Goal: Information Seeking & Learning: Check status

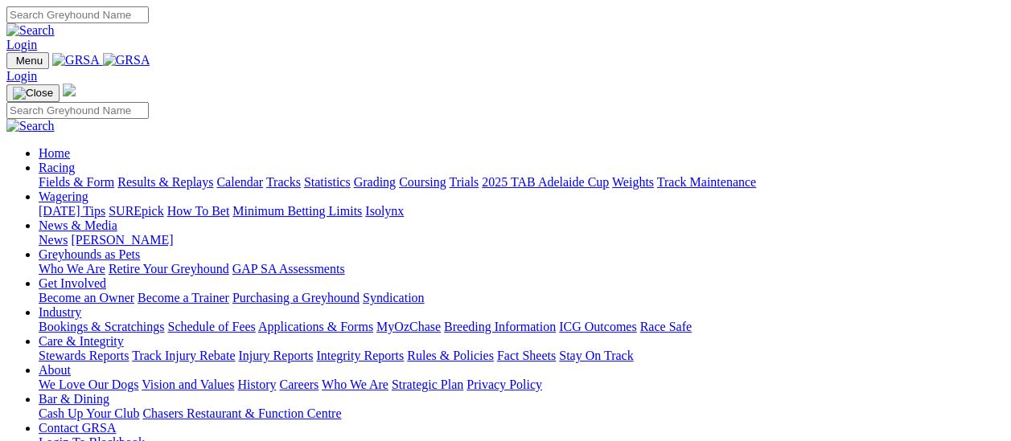
click at [158, 175] on link "Results & Replays" at bounding box center [165, 182] width 96 height 14
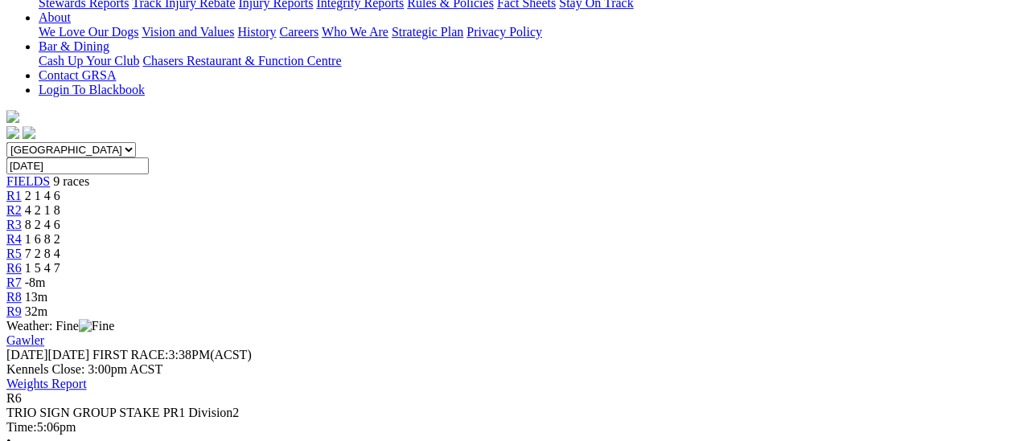
scroll to position [161, 0]
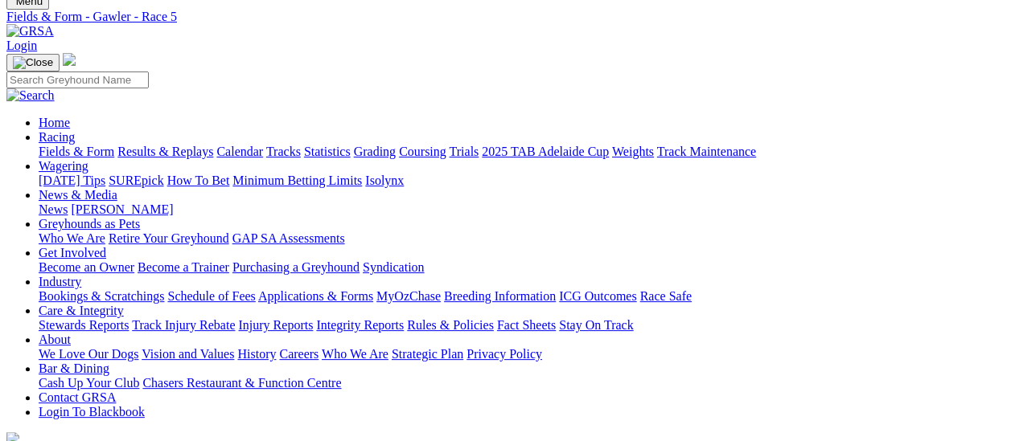
scroll to position [161, 0]
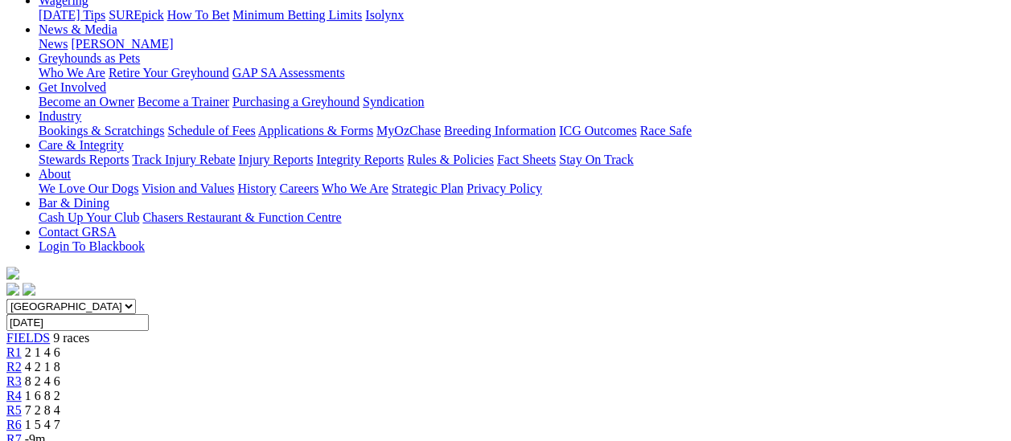
scroll to position [241, 0]
